Goal: Task Accomplishment & Management: Manage account settings

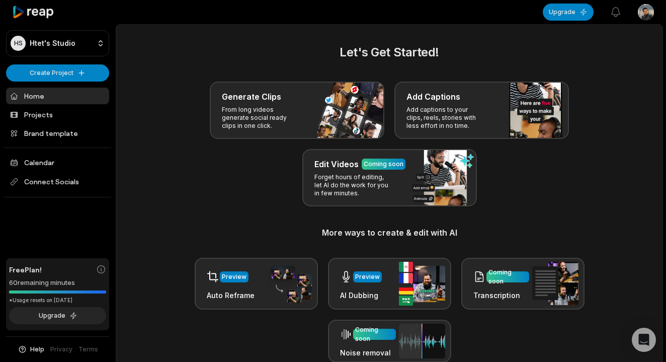
click at [645, 12] on html "HS Htet's Studio Create Project Home Projects Brand template Calendar Connect S…" at bounding box center [333, 181] width 666 height 362
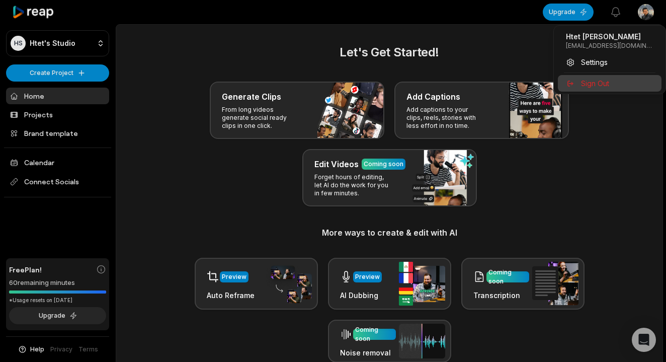
click at [579, 83] on div "Sign Out" at bounding box center [610, 83] width 104 height 17
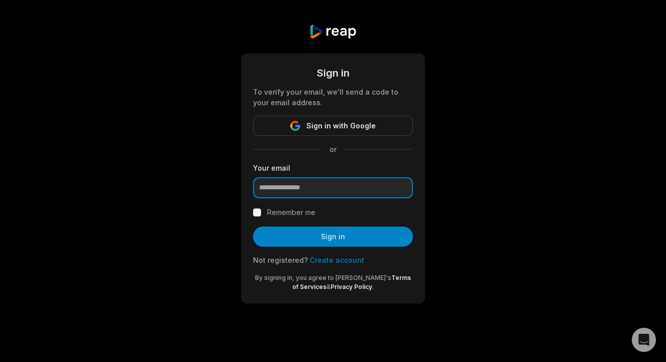
click at [402, 192] on input "email" at bounding box center [333, 187] width 160 height 21
click at [479, 150] on div "Sign in To verify your email, we'll send a code to your email address. Sign in …" at bounding box center [333, 163] width 666 height 327
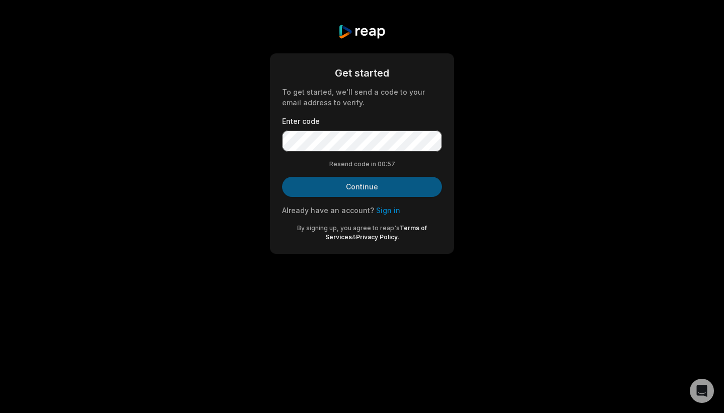
click at [370, 185] on button "Continue" at bounding box center [362, 187] width 160 height 20
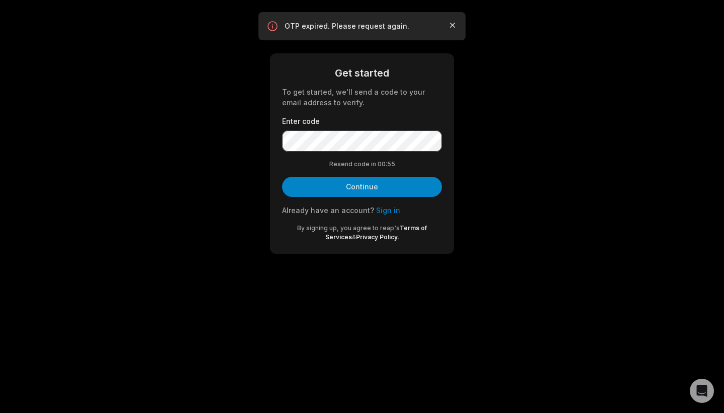
click at [451, 25] on icon "button" at bounding box center [453, 25] width 10 height 10
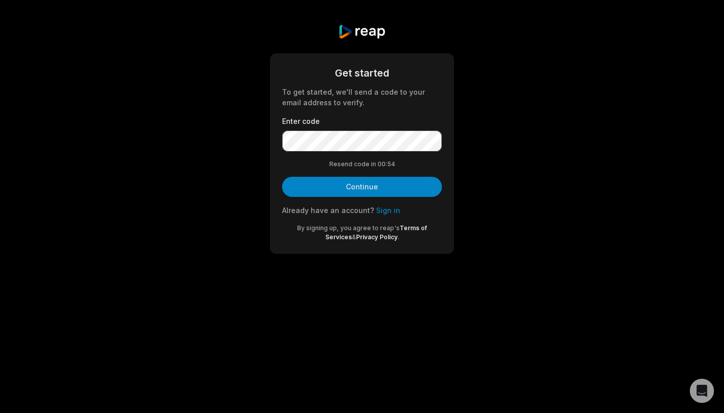
click at [378, 206] on link "Sign in" at bounding box center [388, 210] width 24 height 9
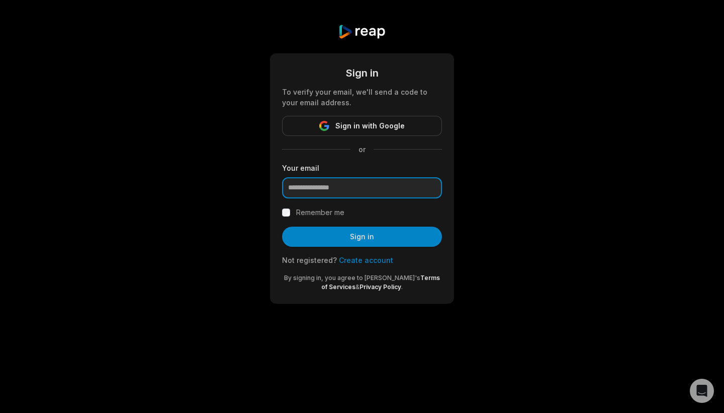
click at [429, 189] on input "email" at bounding box center [362, 187] width 160 height 21
click at [373, 203] on form "Sign in To verify your email, we'll send a code to your email address. Sign in …" at bounding box center [362, 178] width 160 height 226
click at [373, 194] on input "email" at bounding box center [362, 187] width 160 height 21
type input "**********"
click at [320, 217] on label "Remember me" at bounding box center [320, 212] width 48 height 12
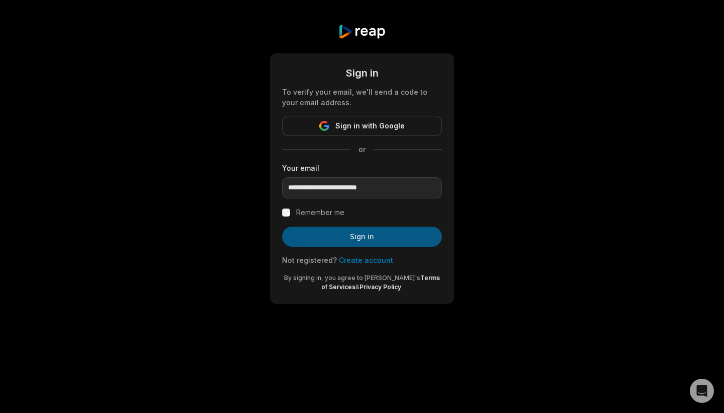
click at [328, 231] on button "Sign in" at bounding box center [362, 236] width 160 height 20
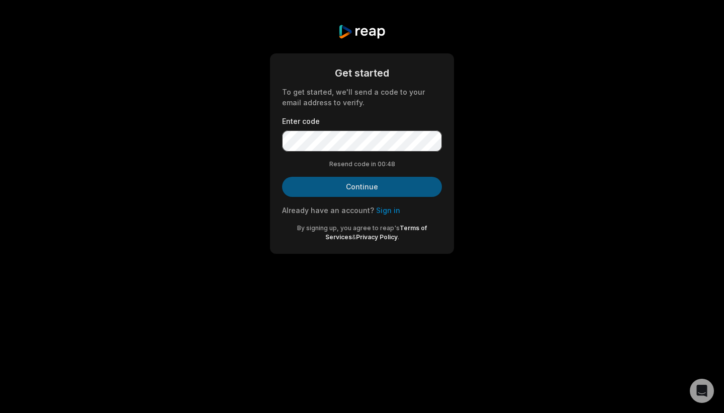
click at [356, 178] on button "Continue" at bounding box center [362, 187] width 160 height 20
